Goal: Find contact information: Find contact information

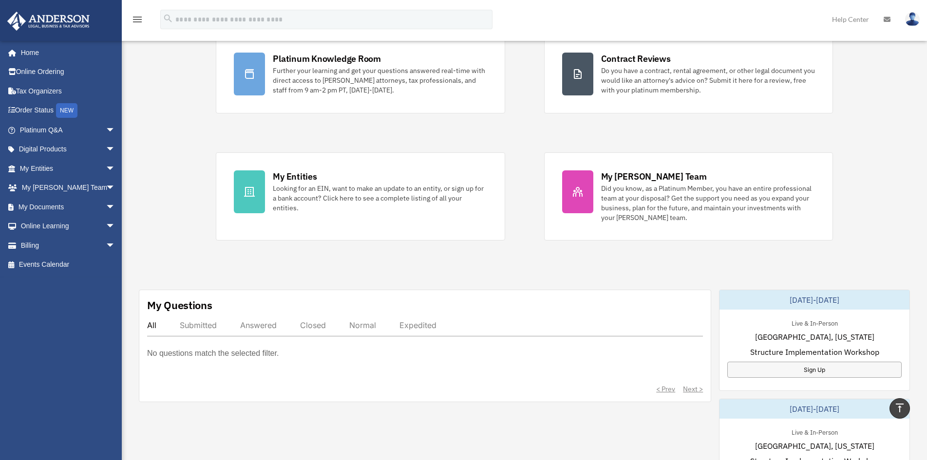
scroll to position [97, 0]
click at [200, 327] on div "Submitted" at bounding box center [198, 326] width 37 height 10
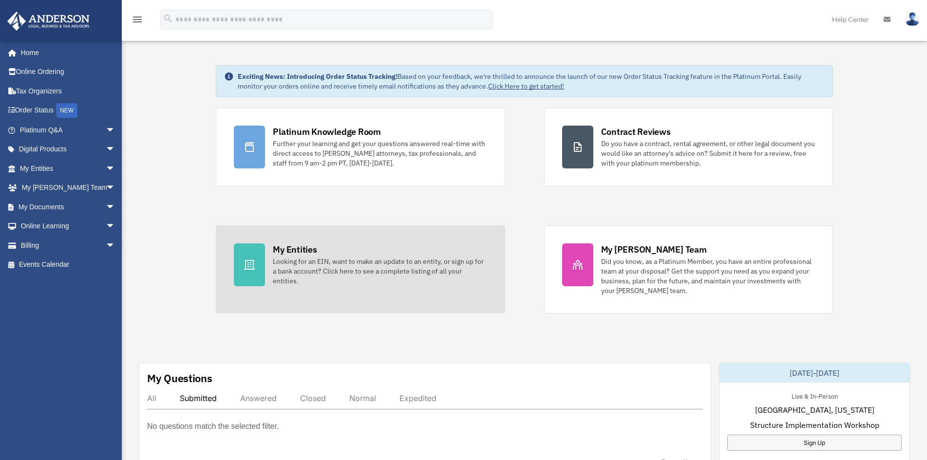
scroll to position [49, 0]
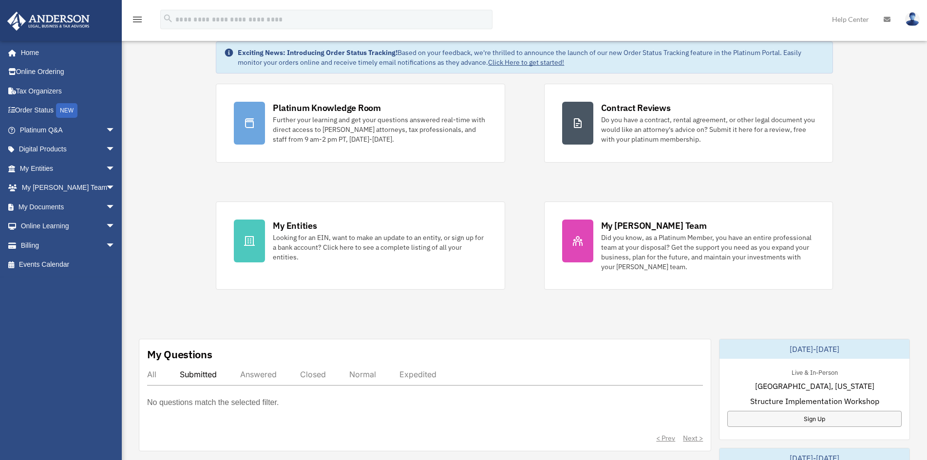
drag, startPoint x: 464, startPoint y: 250, endPoint x: 380, endPoint y: 300, distance: 98.0
click at [380, 300] on div "Exciting News: Introducing Order Status Tracking! Based on your feedback, we're…" at bounding box center [523, 459] width 819 height 884
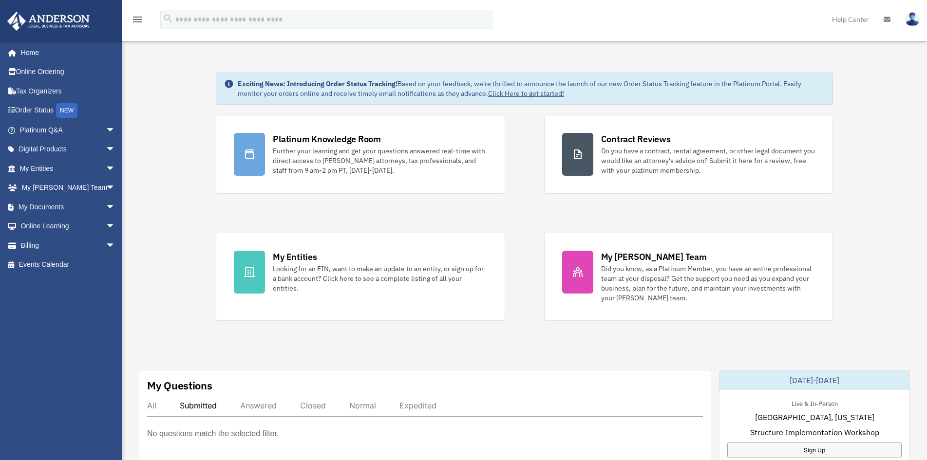
scroll to position [0, 0]
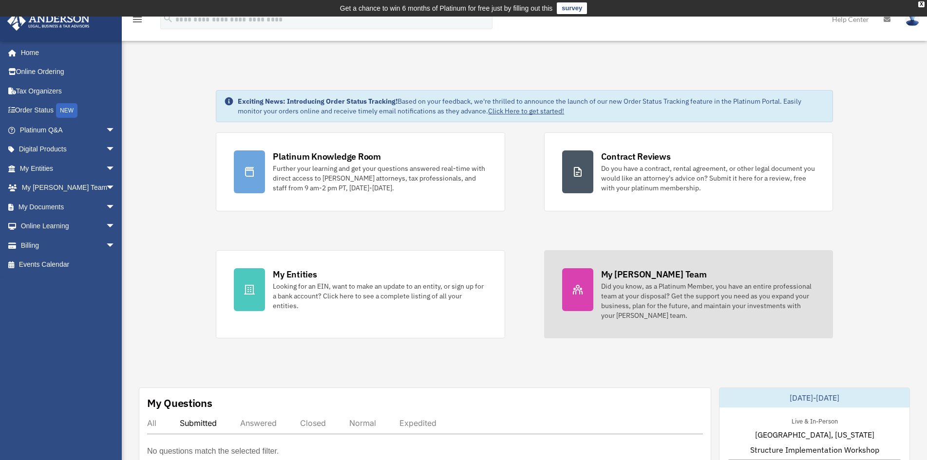
click at [689, 297] on div "Did you know, as a Platinum Member, you have an entire professional team at you…" at bounding box center [708, 300] width 214 height 39
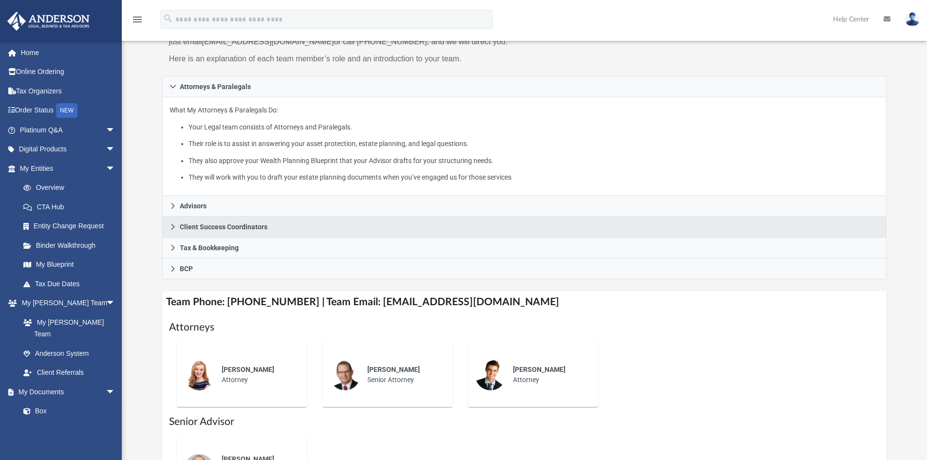
scroll to position [146, 0]
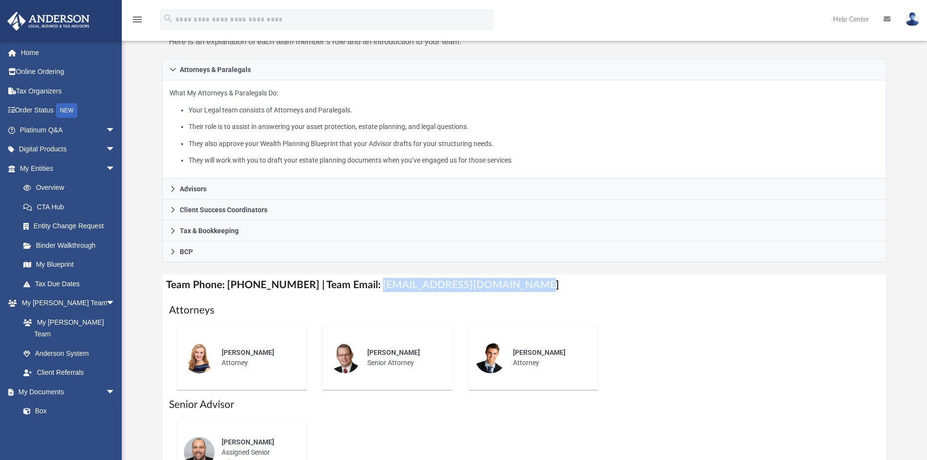
drag, startPoint x: 365, startPoint y: 287, endPoint x: 507, endPoint y: 291, distance: 142.2
click at [507, 291] on h4 "Team Phone: (725) 201-7545 | Team Email: myteam@andersonadvisors.com" at bounding box center [524, 285] width 724 height 22
copy h4 "myteam@andersonadvisors.com"
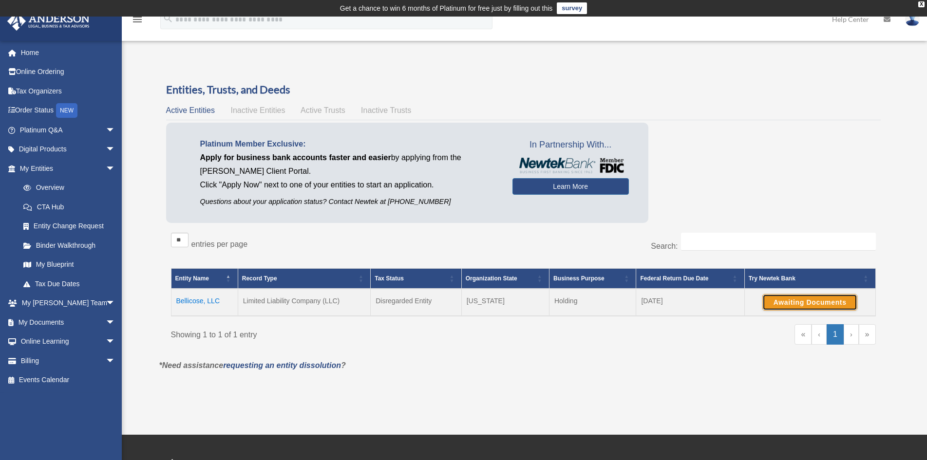
click at [787, 300] on button "Awaiting Documents" at bounding box center [809, 302] width 95 height 17
